Goal: Find contact information

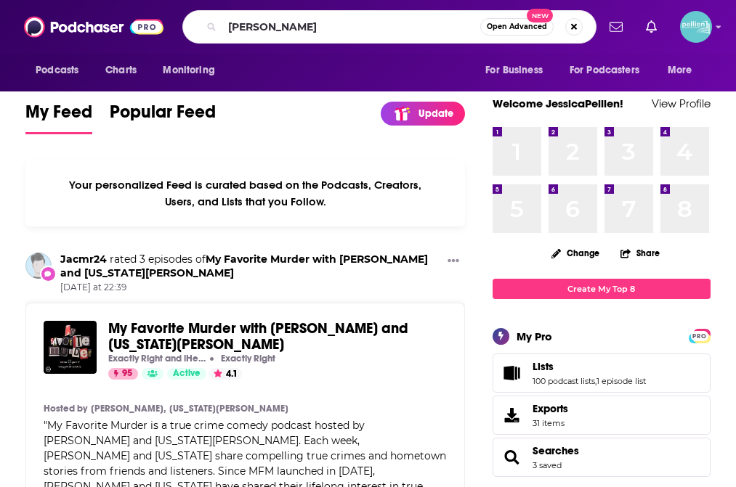
type input "[PERSON_NAME]"
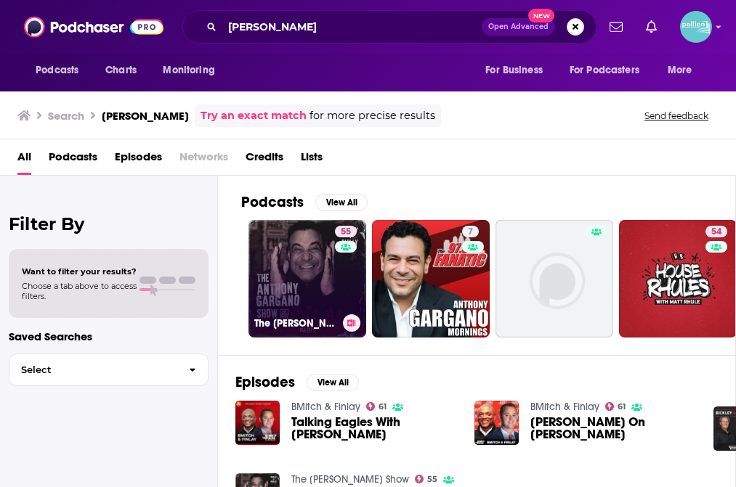
click at [302, 279] on link "55 The [PERSON_NAME] Show" at bounding box center [307, 279] width 118 height 118
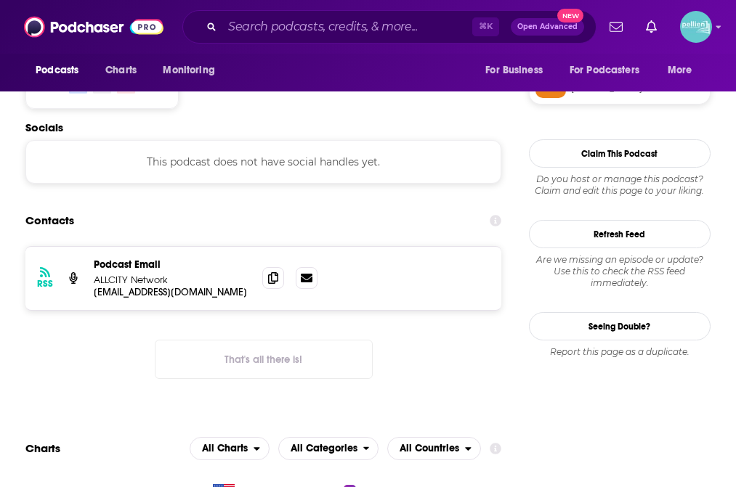
scroll to position [1224, 0]
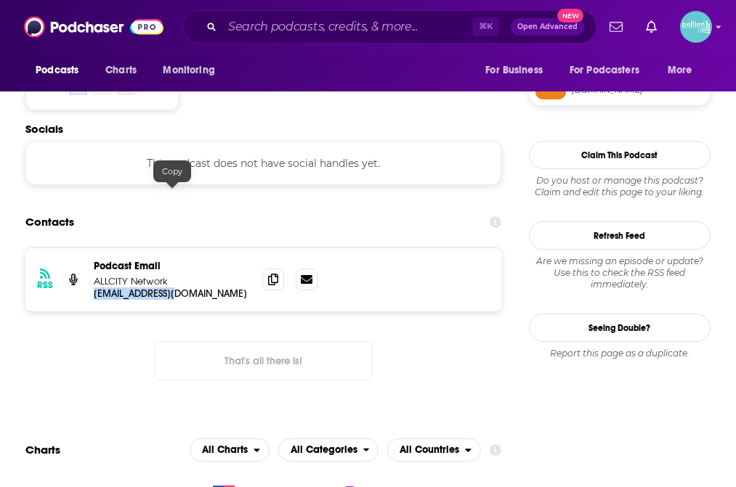
drag, startPoint x: 92, startPoint y: 193, endPoint x: 179, endPoint y: 198, distance: 88.1
click at [179, 248] on div "RSS Podcast Email ALLCITY Network [EMAIL_ADDRESS][DOMAIN_NAME] [EMAIL_ADDRESS][…" at bounding box center [263, 279] width 476 height 63
copy p "[EMAIL_ADDRESS][DOMAIN_NAME]"
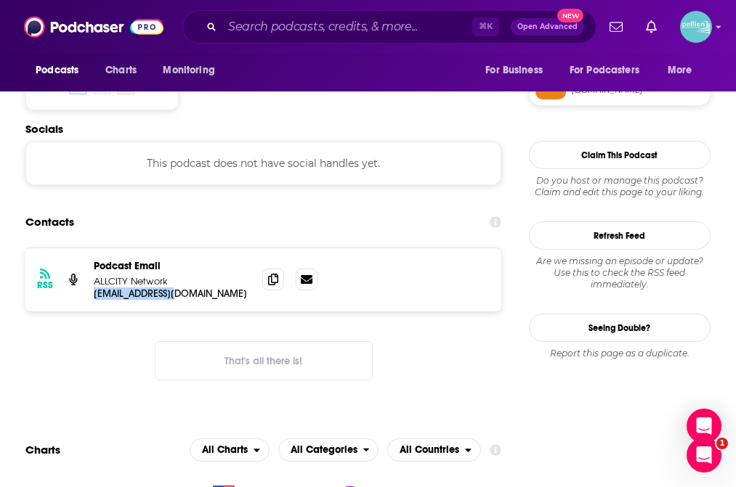
scroll to position [0, 0]
